Goal: Find specific page/section: Find specific page/section

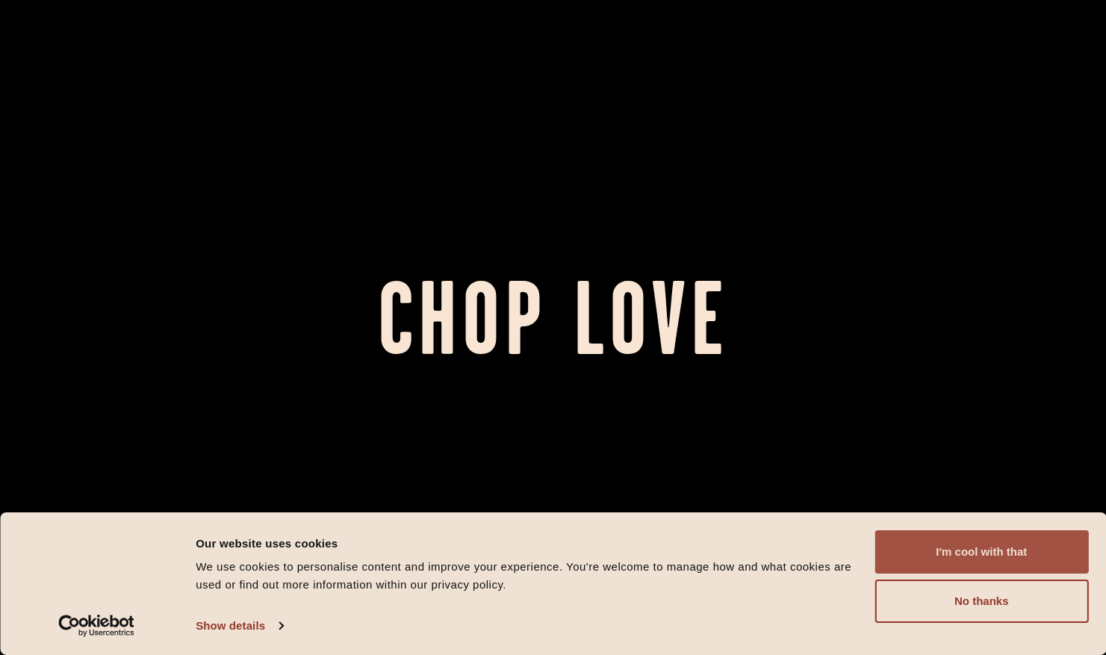
click at [964, 556] on button "I'm cool with that" at bounding box center [981, 551] width 214 height 43
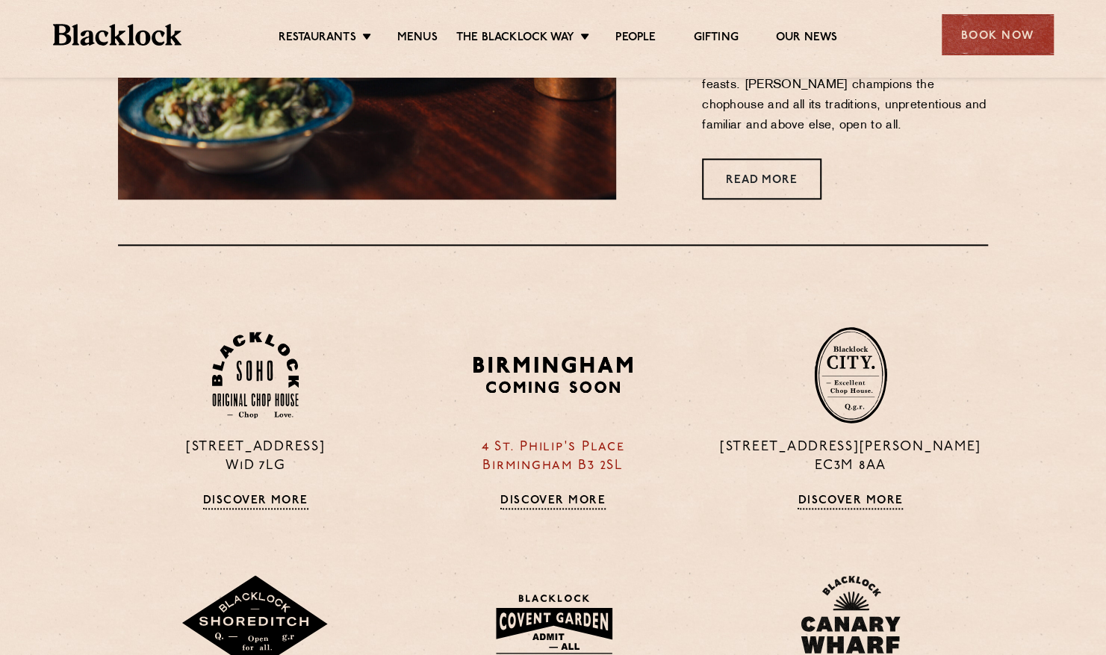
scroll to position [958, 0]
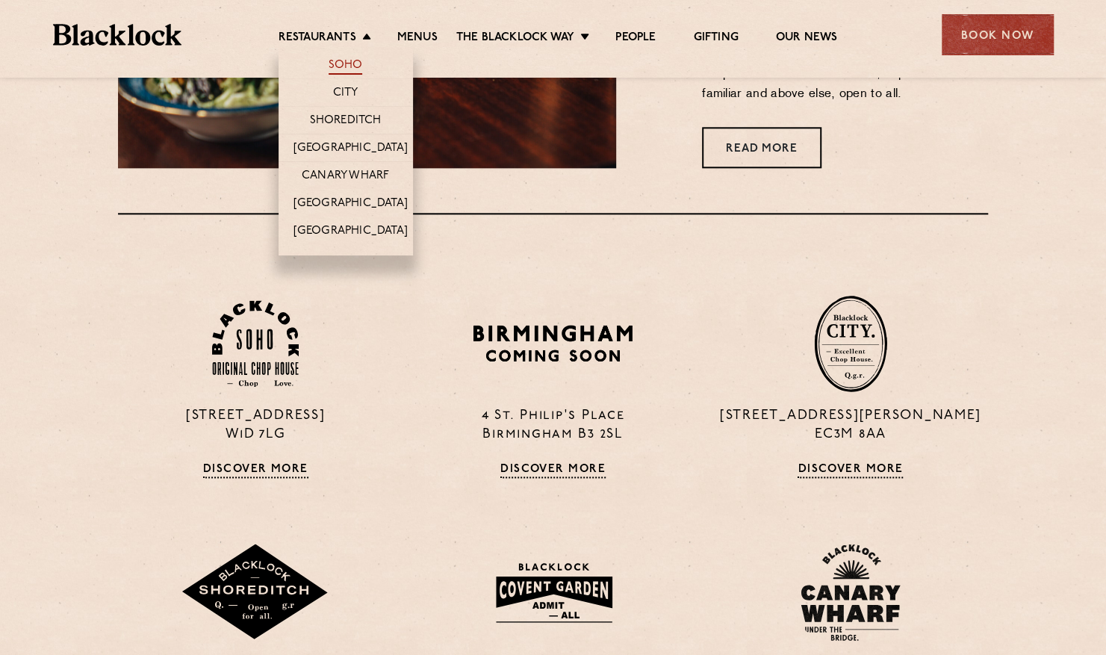
click at [335, 58] on link "Soho" at bounding box center [346, 66] width 34 height 16
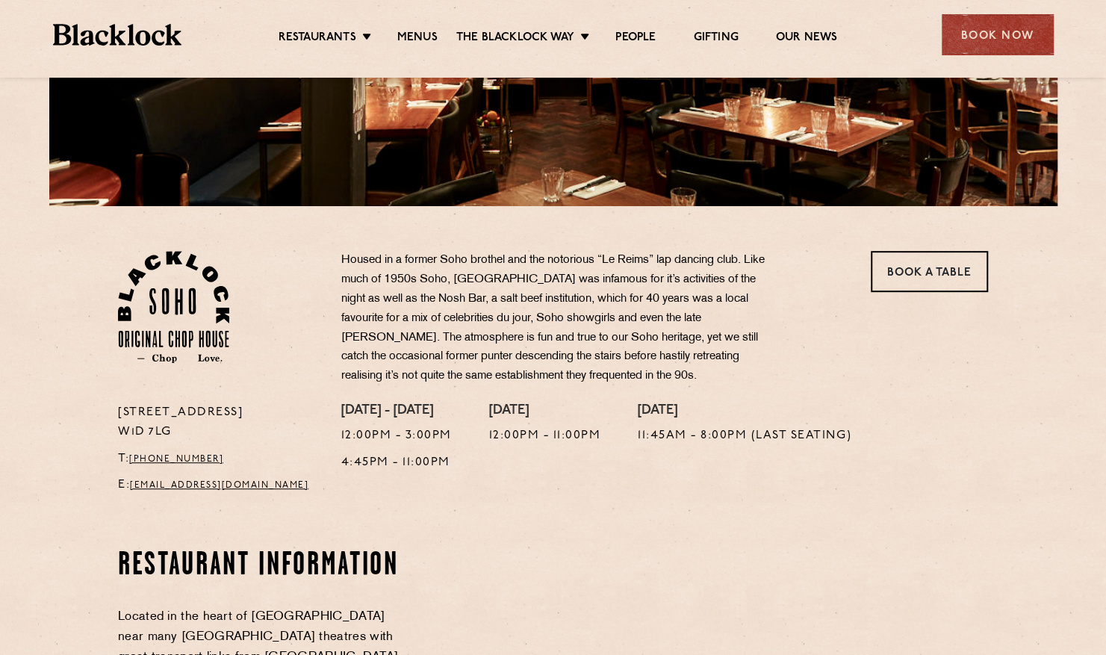
scroll to position [612, 0]
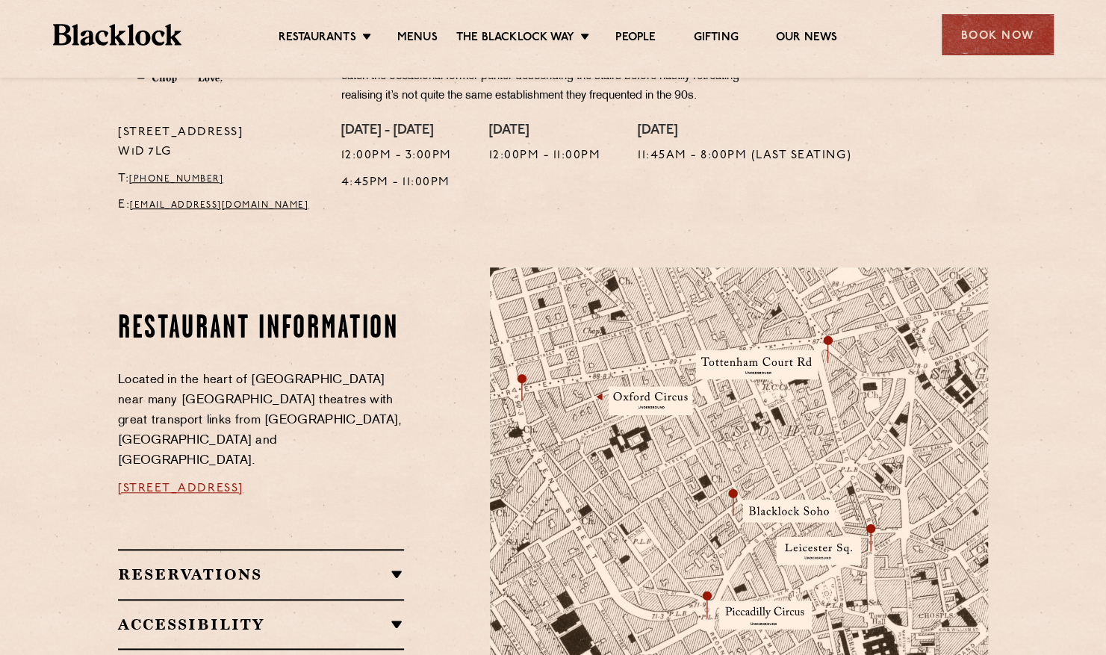
click at [413, 27] on ul "Restaurants Soho City Shoreditch Covent Garden Canary Wharf Manchester Birmingh…" at bounding box center [557, 35] width 752 height 24
click at [423, 39] on link "Menus" at bounding box center [417, 39] width 40 height 16
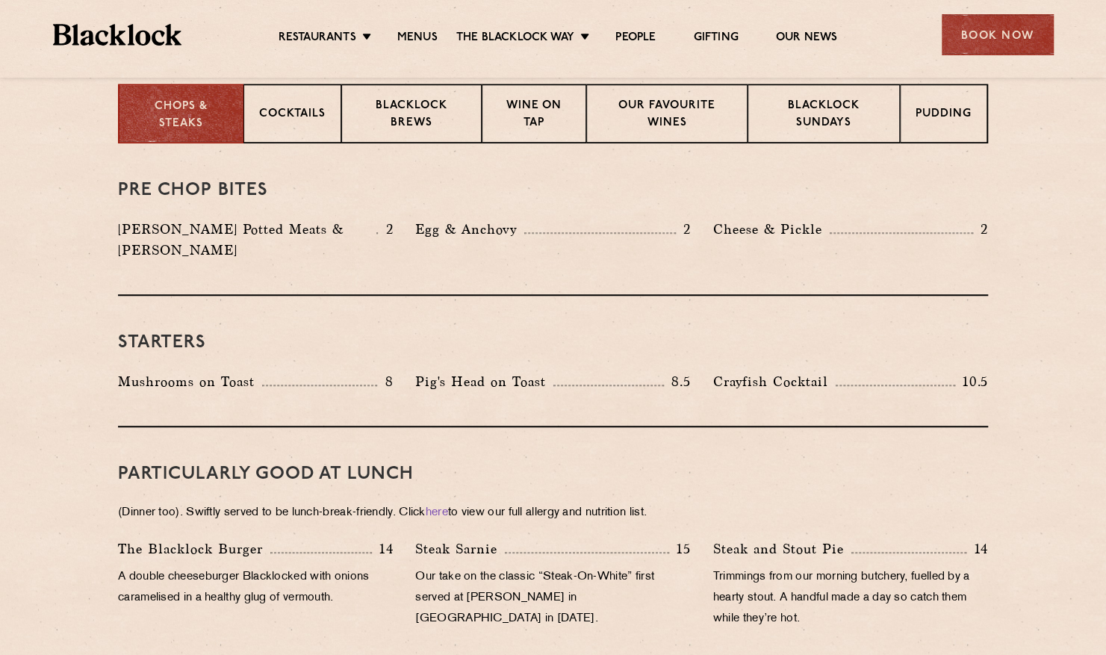
scroll to position [606, 0]
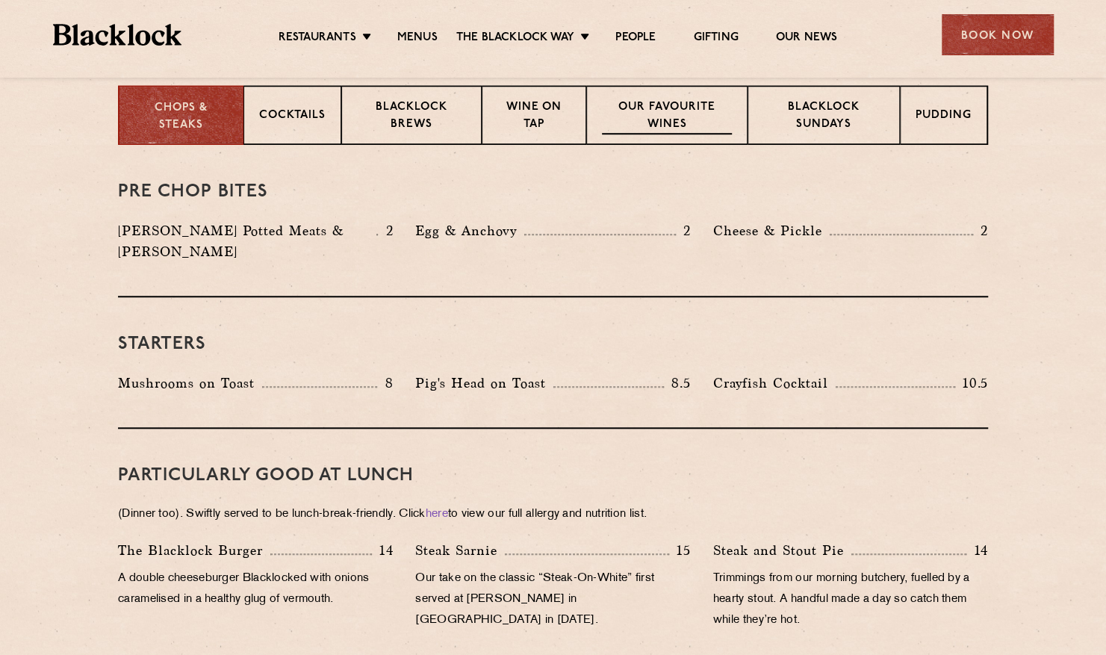
click at [662, 119] on p "Our favourite wines" at bounding box center [666, 116] width 129 height 35
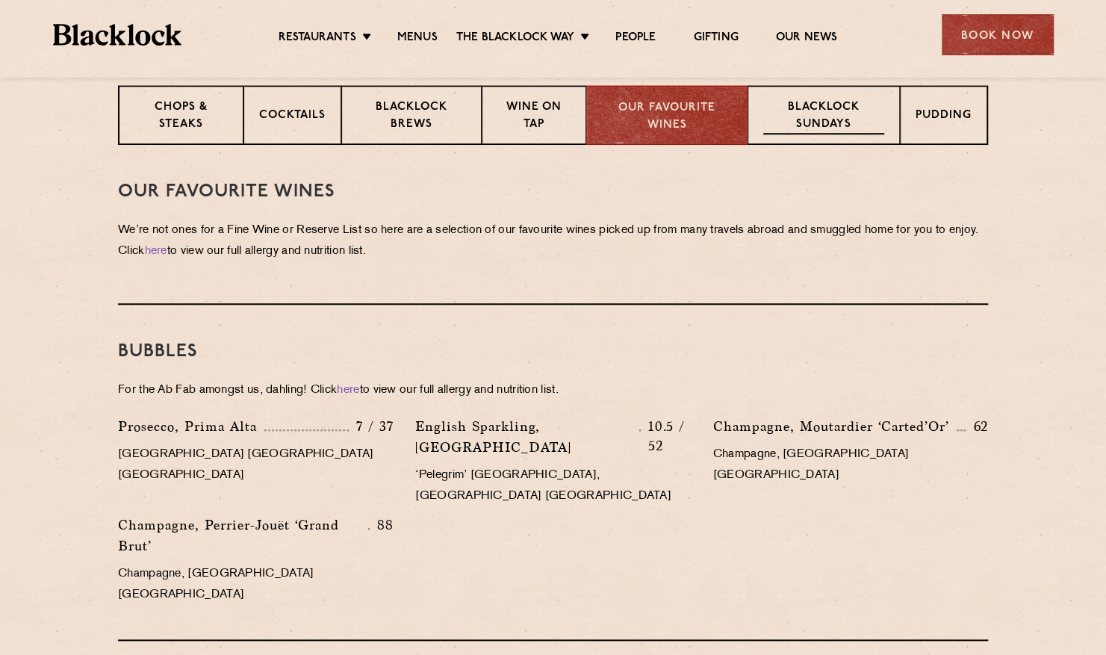
click at [791, 132] on p "Blacklock Sundays" at bounding box center [823, 116] width 121 height 35
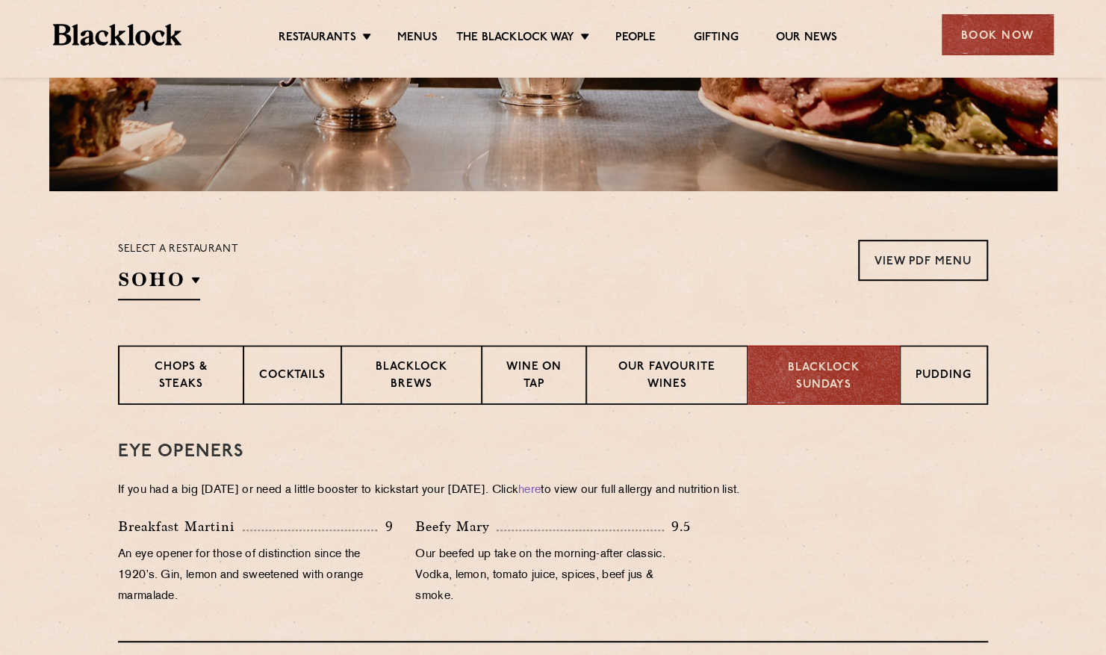
scroll to position [345, 0]
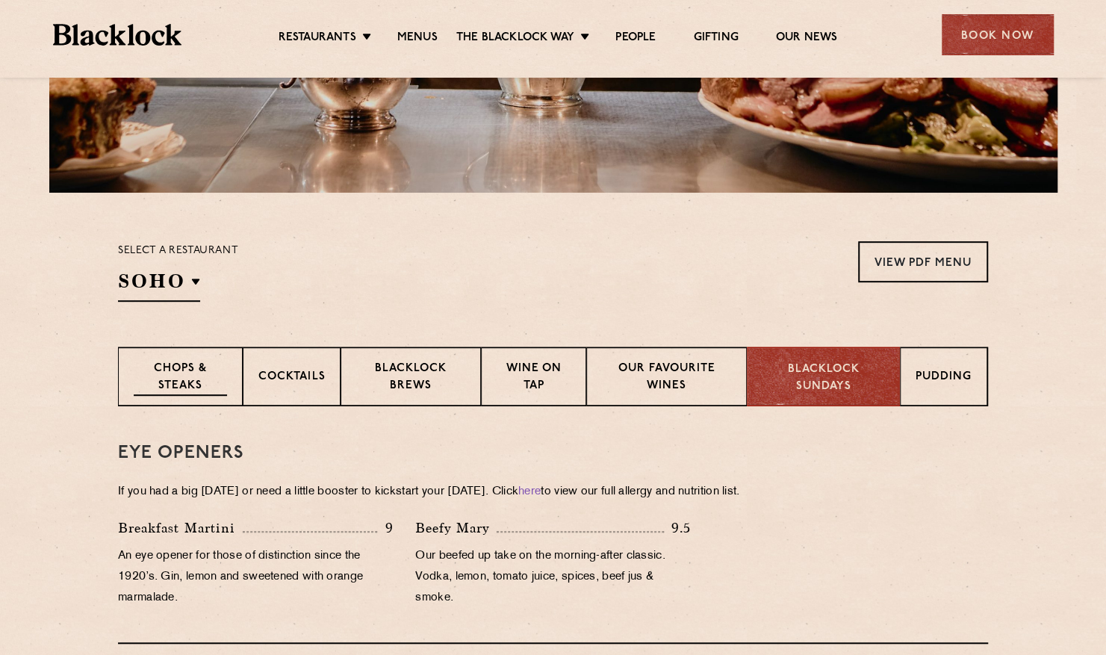
click at [168, 361] on p "Chops & Steaks" at bounding box center [180, 378] width 93 height 35
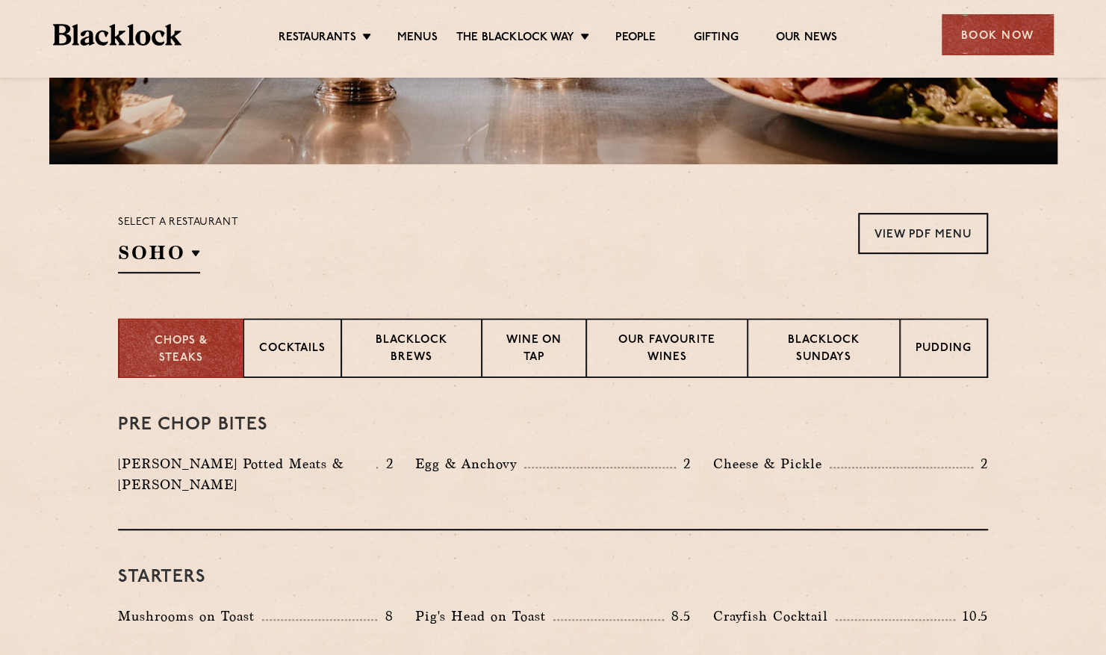
scroll to position [374, 0]
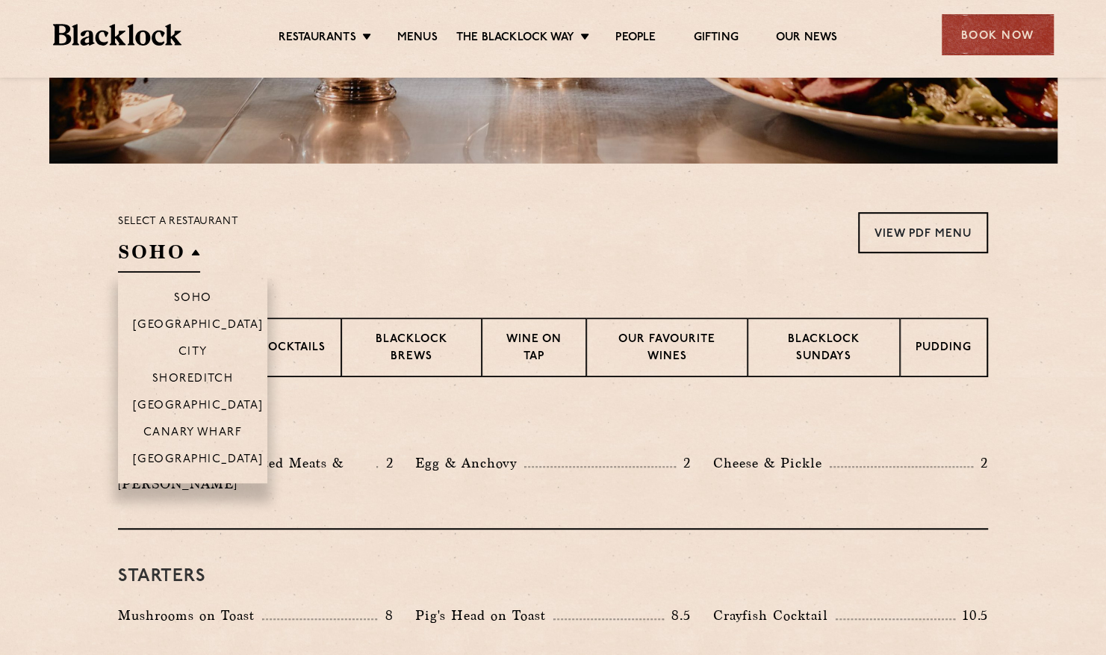
click at [194, 260] on h2 "SOHO" at bounding box center [159, 256] width 82 height 34
click at [224, 405] on p "[GEOGRAPHIC_DATA]" at bounding box center [198, 407] width 131 height 15
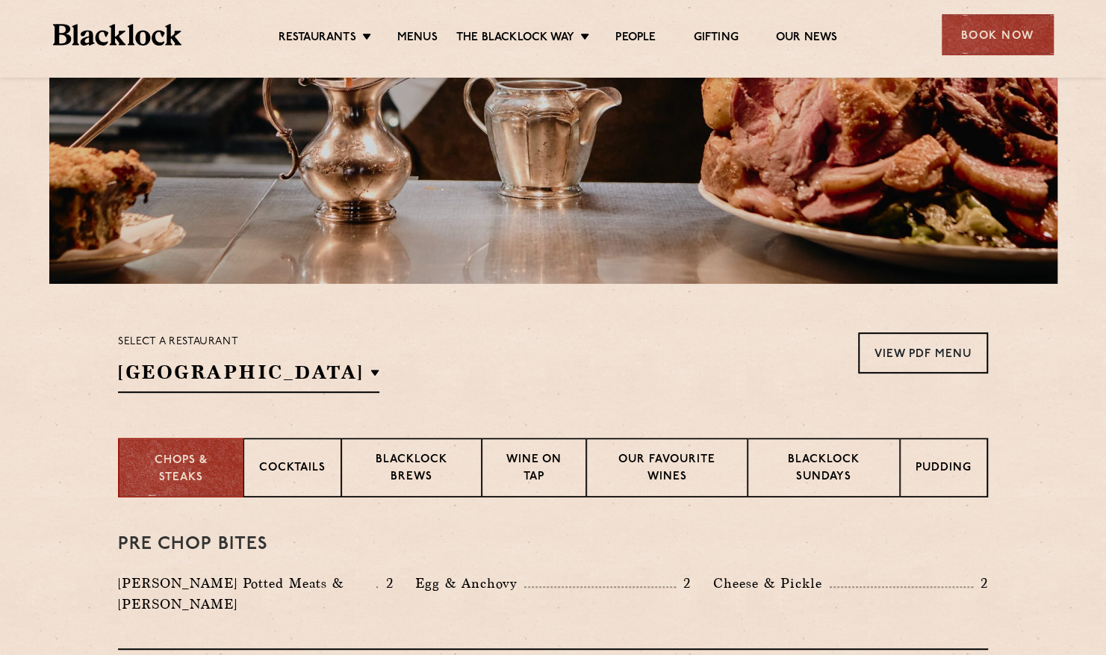
scroll to position [251, 0]
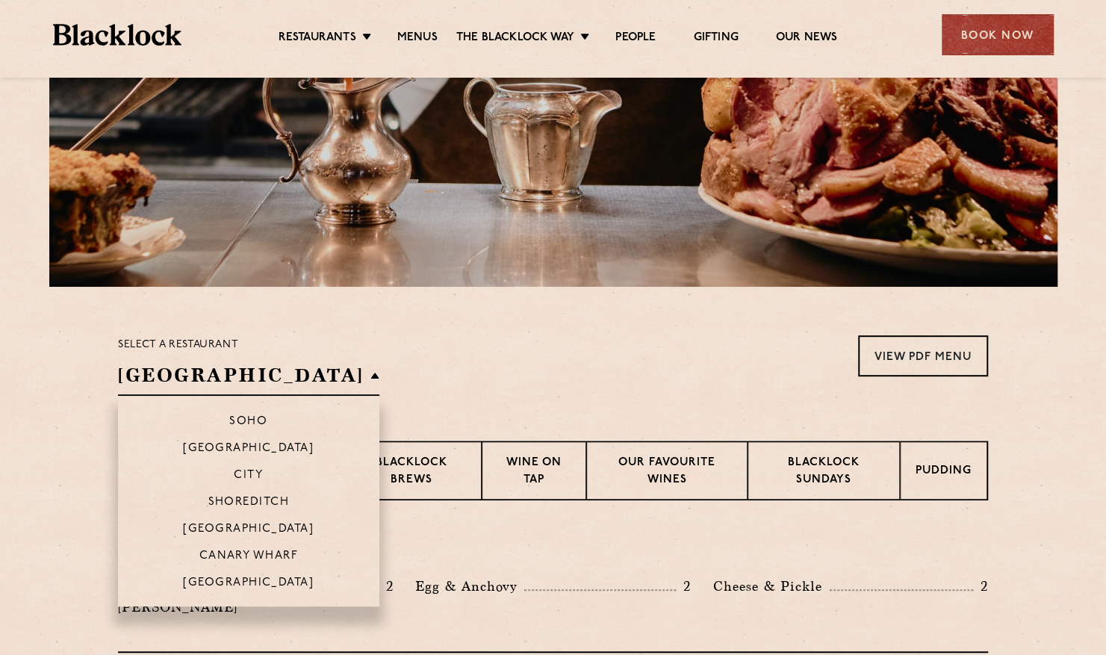
click at [253, 375] on h2 "[GEOGRAPHIC_DATA]" at bounding box center [248, 379] width 261 height 34
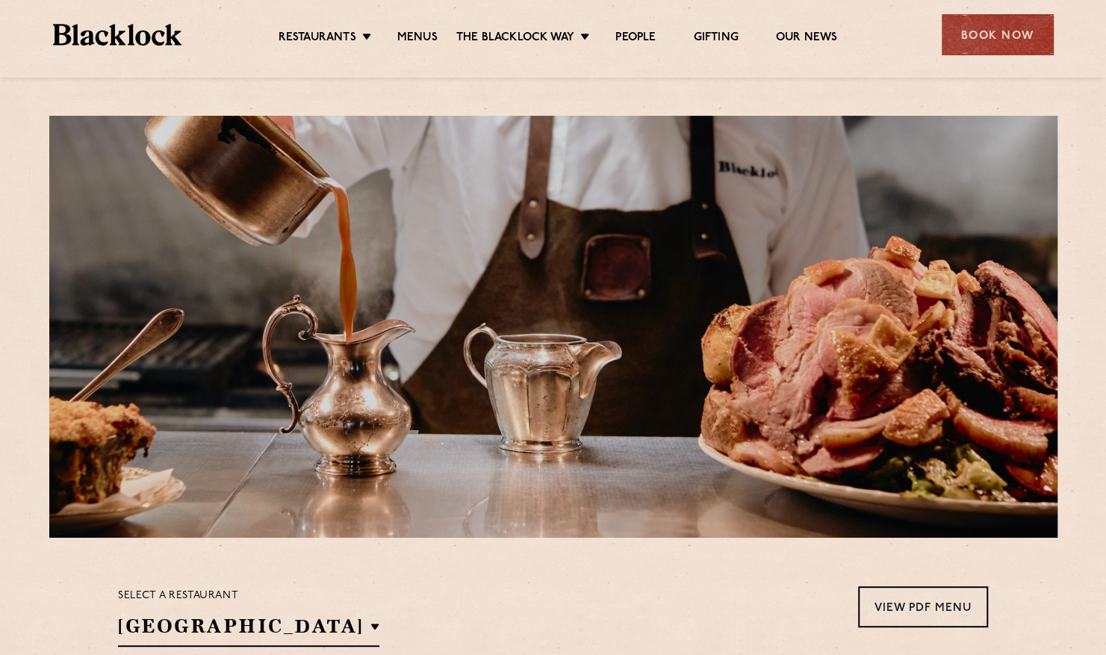
scroll to position [338, 0]
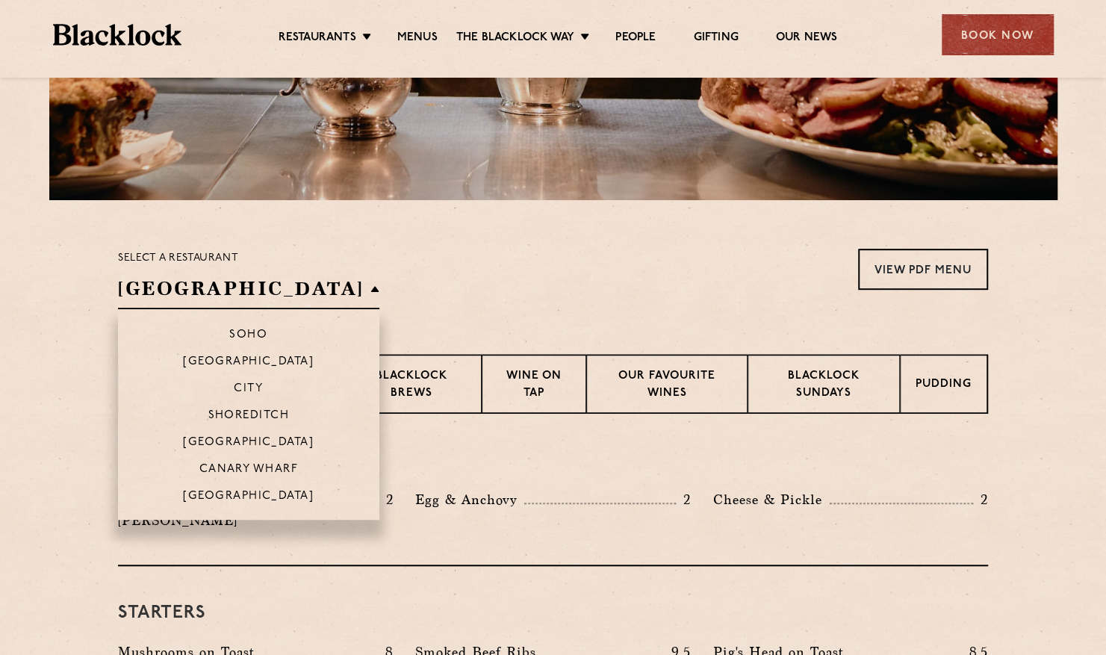
click at [268, 285] on h2 "[GEOGRAPHIC_DATA]" at bounding box center [248, 293] width 261 height 34
click at [267, 465] on p "Canary Wharf" at bounding box center [248, 470] width 99 height 15
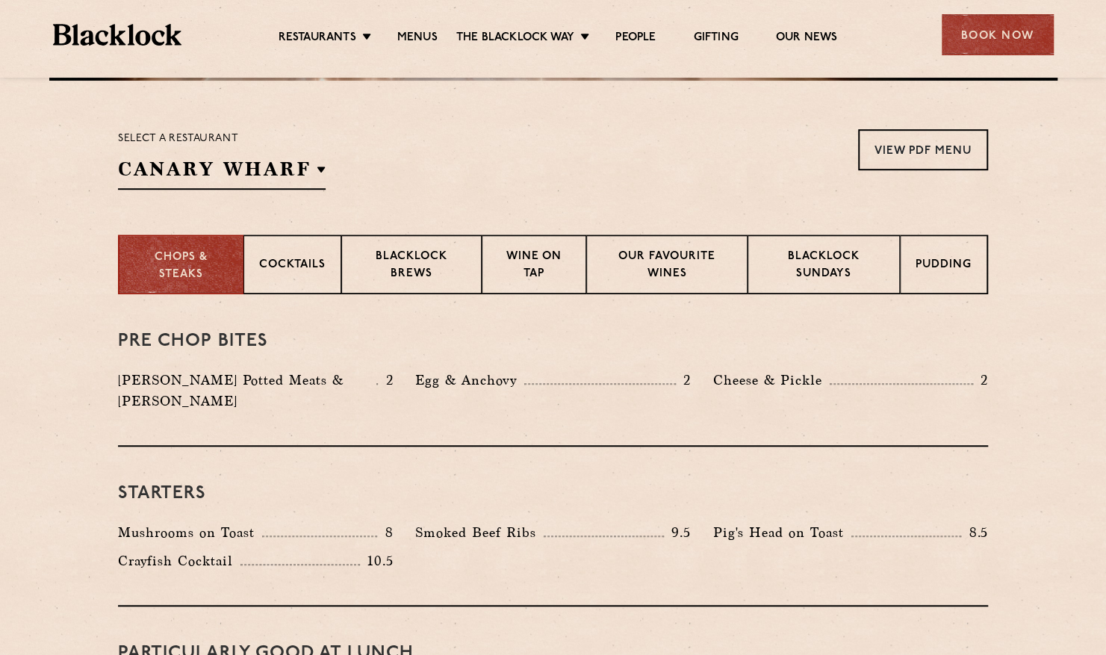
scroll to position [382, 0]
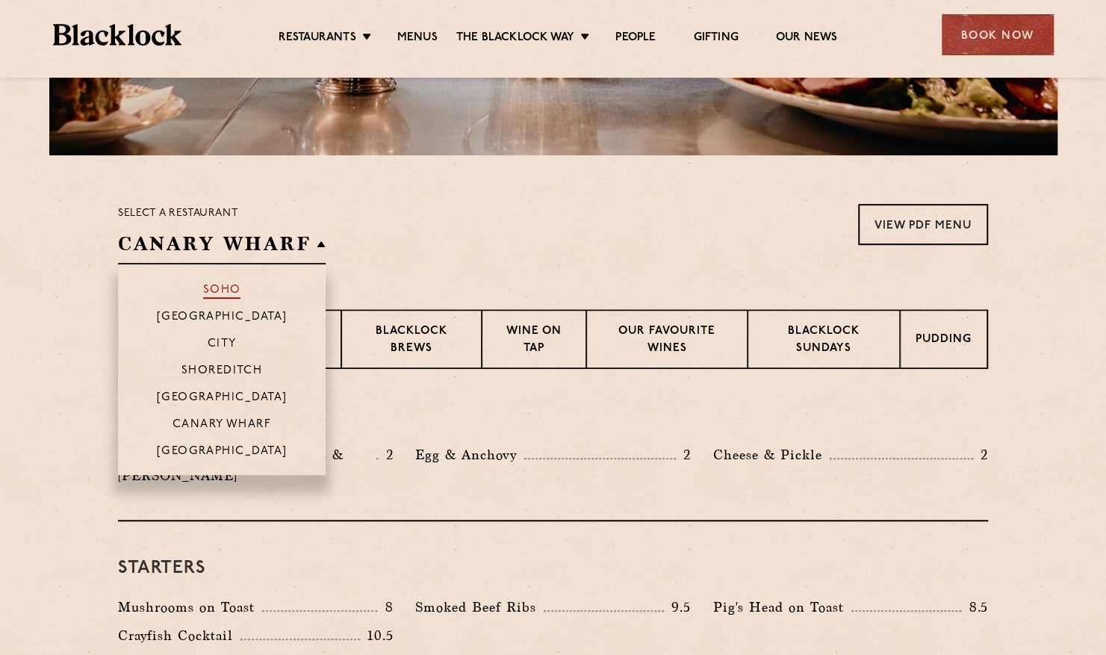
click at [229, 288] on p "Soho" at bounding box center [222, 291] width 38 height 15
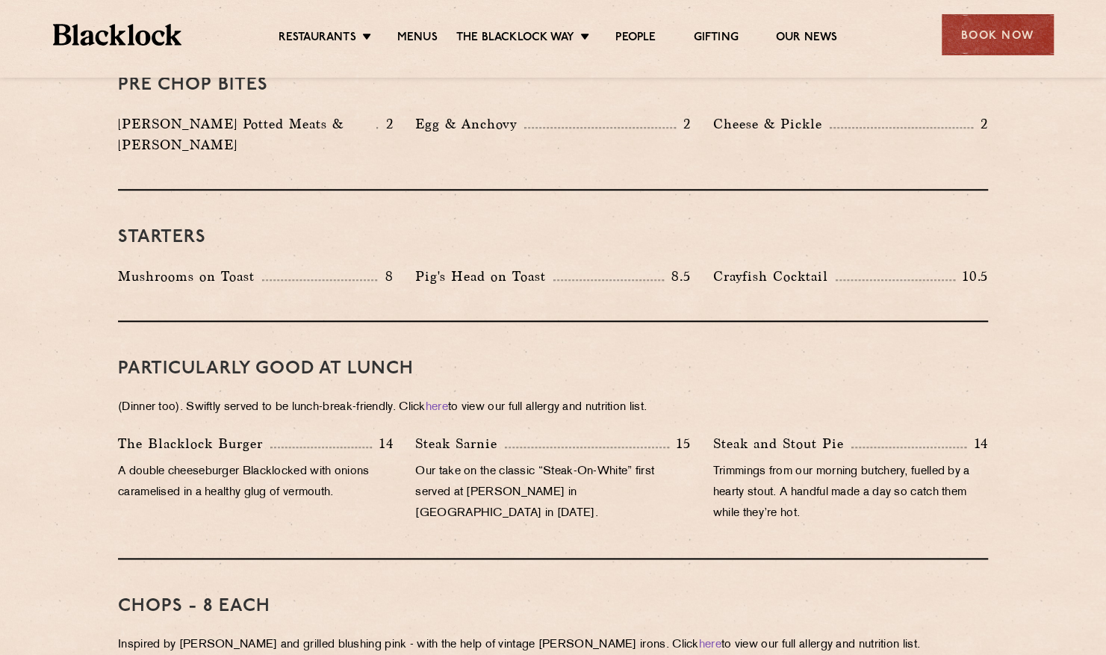
scroll to position [712, 0]
